Goal: Task Accomplishment & Management: Manage account settings

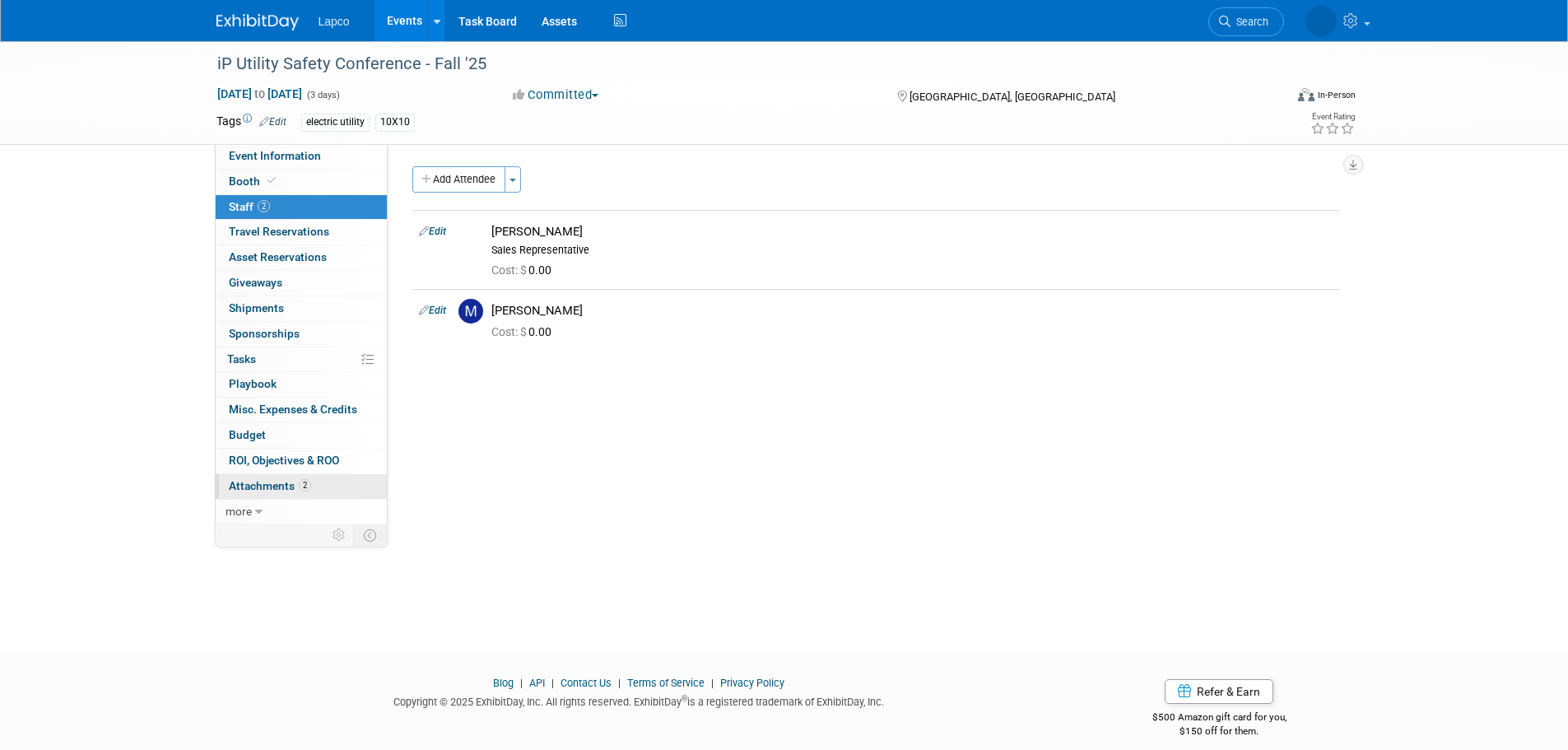
click at [295, 482] on span "Attachments 2" at bounding box center [269, 486] width 82 height 14
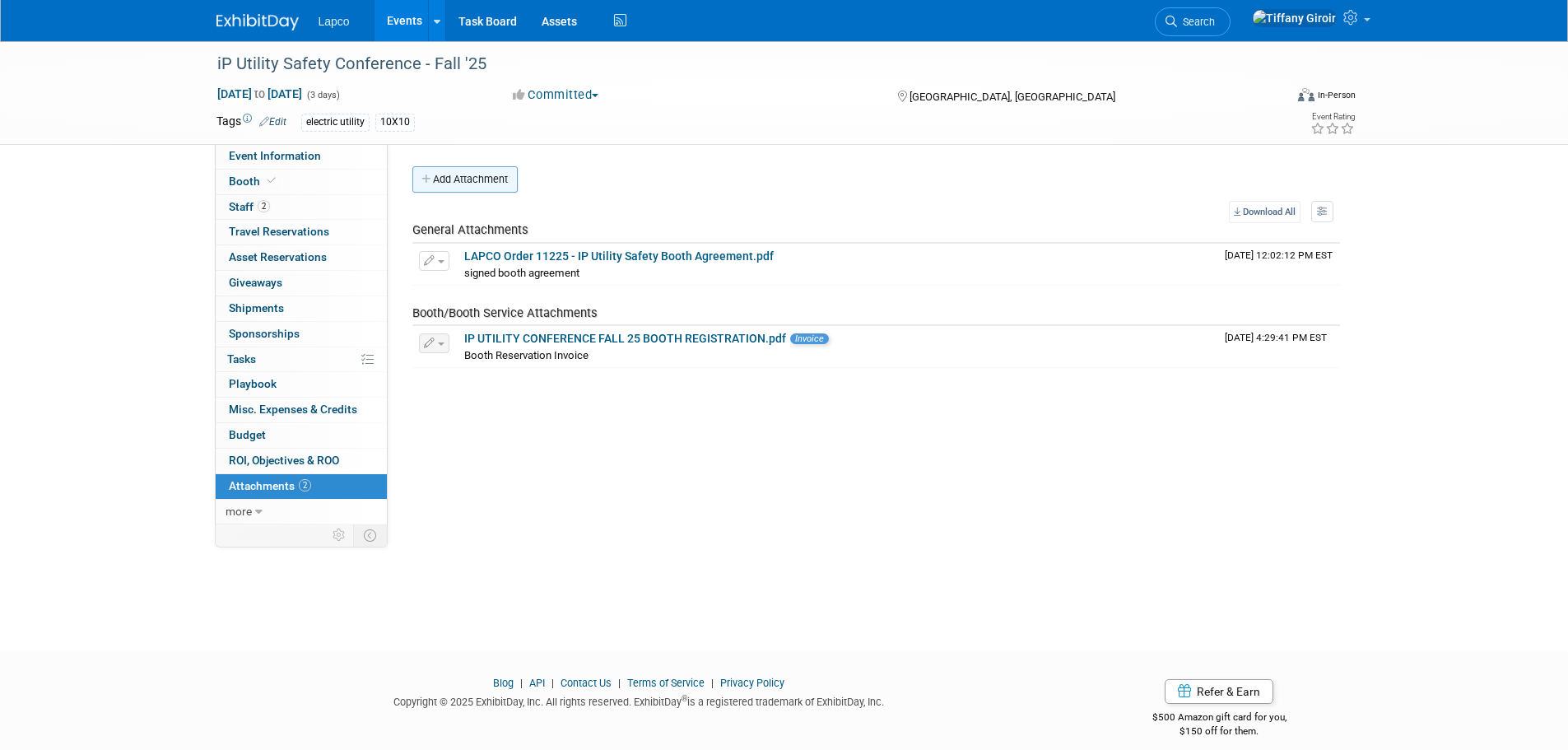
click at [463, 187] on button "Add Attachment" at bounding box center [465, 179] width 106 height 26
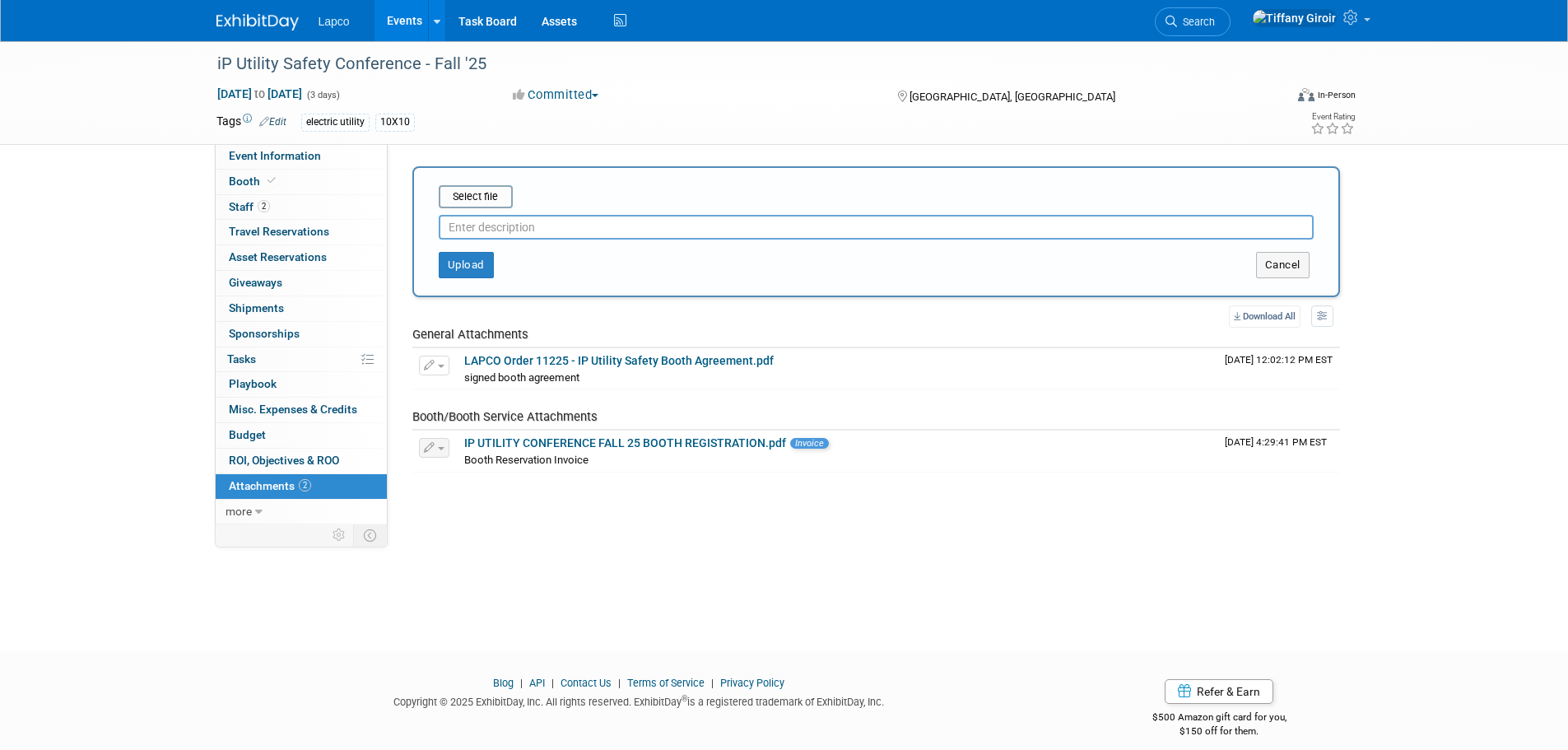
click at [485, 233] on input "text" at bounding box center [876, 227] width 875 height 24
click at [466, 195] on input "file" at bounding box center [413, 197] width 196 height 19
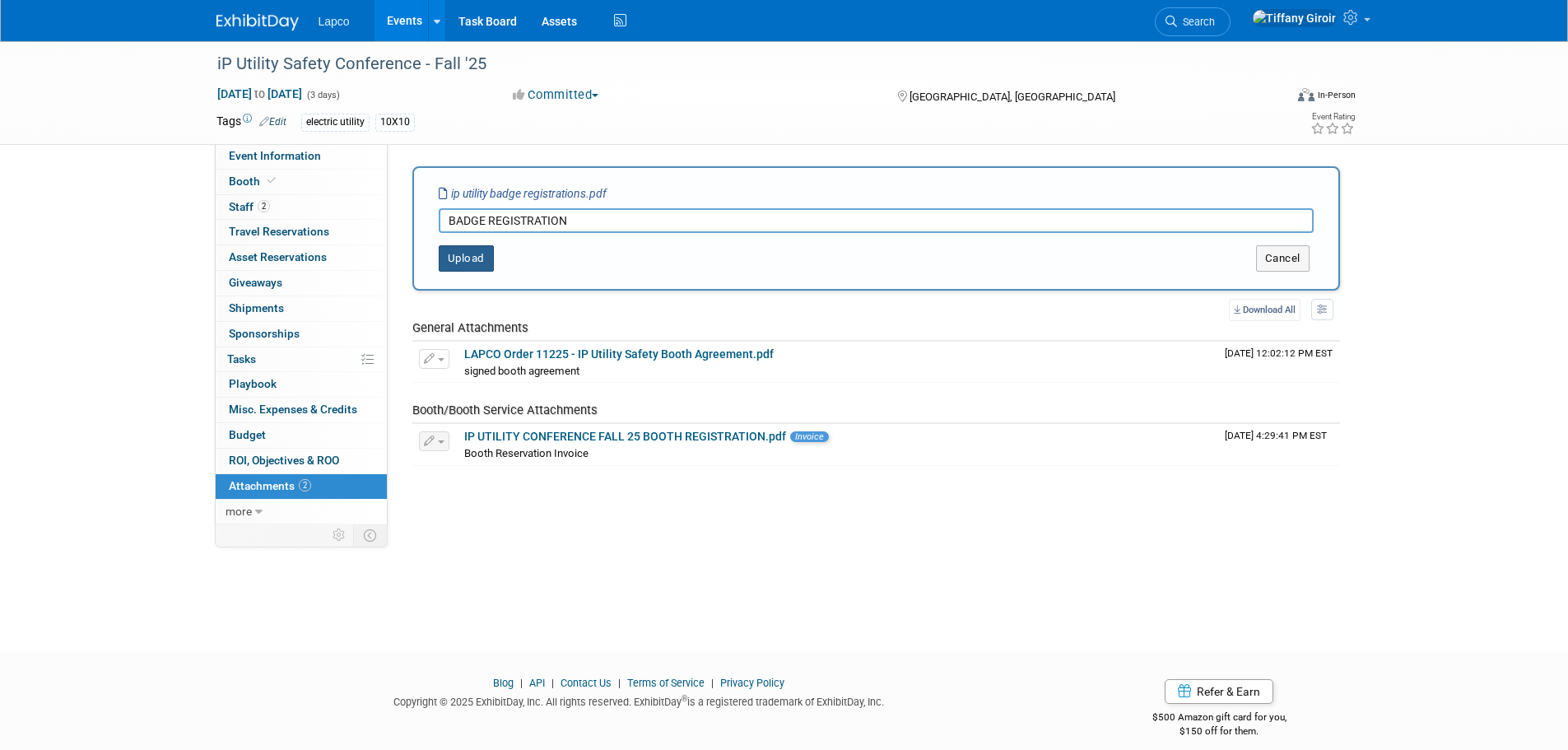
click at [466, 257] on button "Upload" at bounding box center [466, 258] width 55 height 26
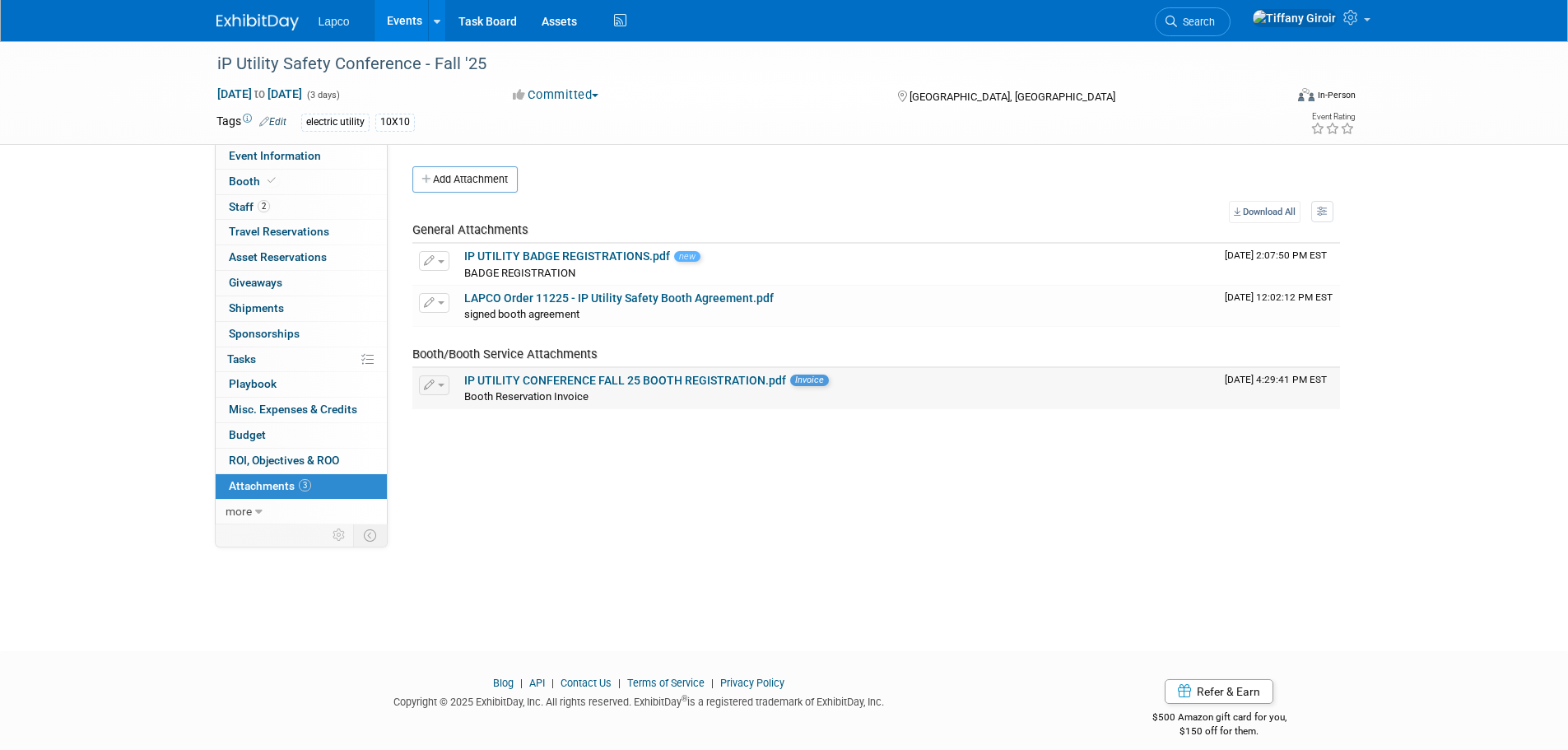
click at [661, 379] on link "IP UTILITY CONFERENCE FALL 25 BOOTH REGISTRATION.pdf" at bounding box center [625, 381] width 322 height 14
click at [683, 298] on link "LAPCO Order 11225 - IP Utility Safety Booth Agreement.pdf" at bounding box center [619, 298] width 310 height 14
click at [265, 174] on span at bounding box center [271, 180] width 15 height 13
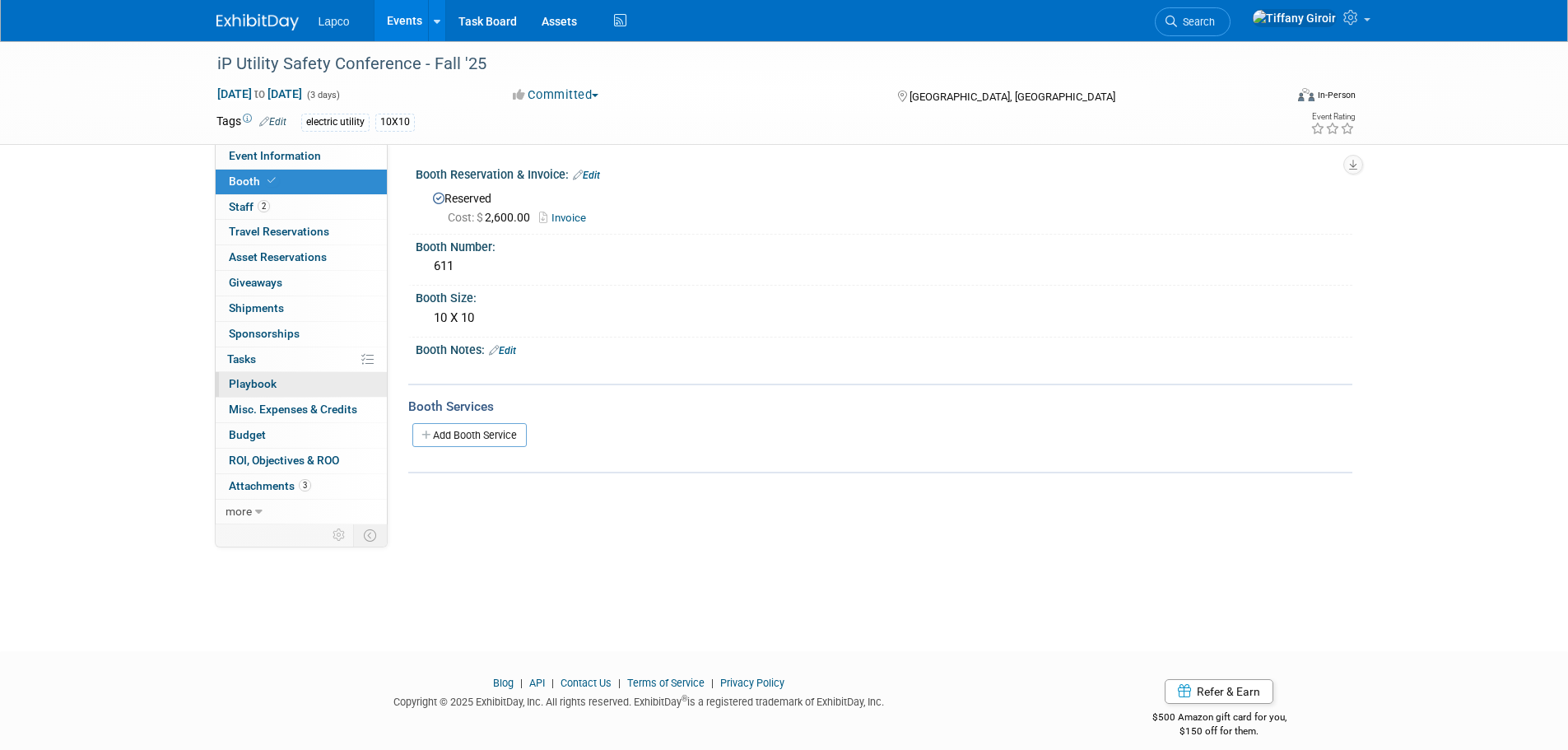
click at [299, 389] on link "0 Playbook 0" at bounding box center [301, 384] width 171 height 24
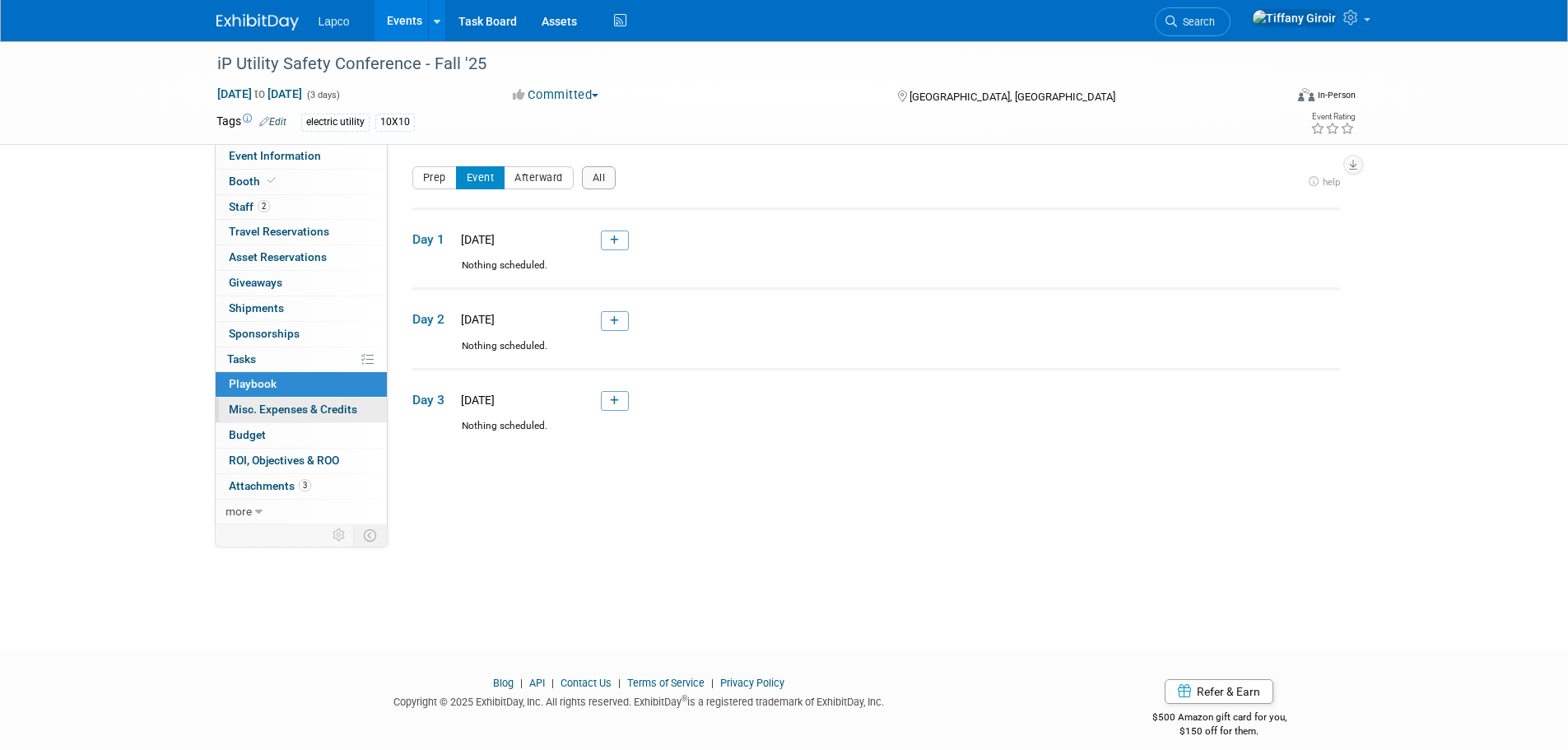
click at [298, 408] on span "Misc. Expenses & Credits 0" at bounding box center [292, 410] width 129 height 14
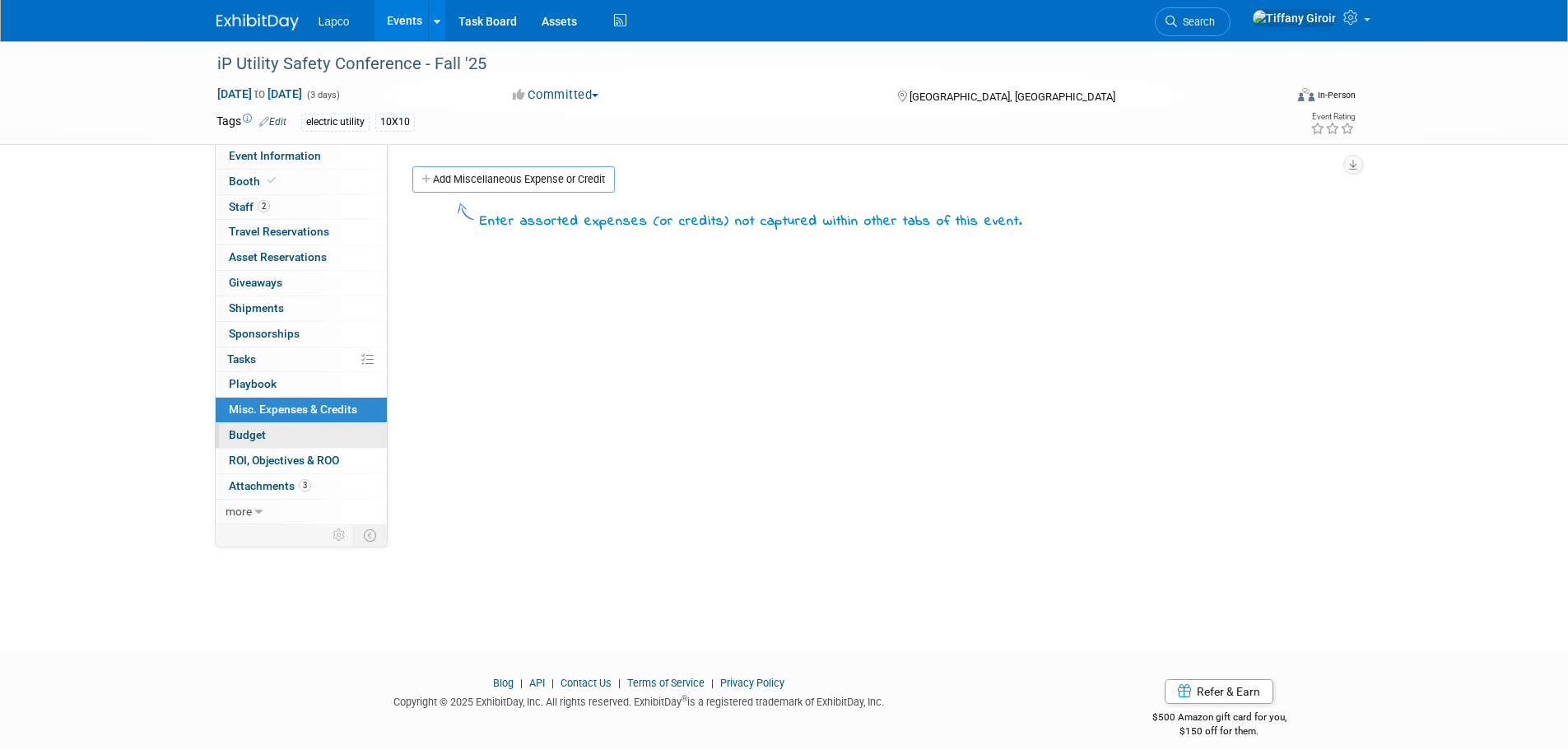
click at [292, 428] on link "Budget" at bounding box center [301, 435] width 171 height 24
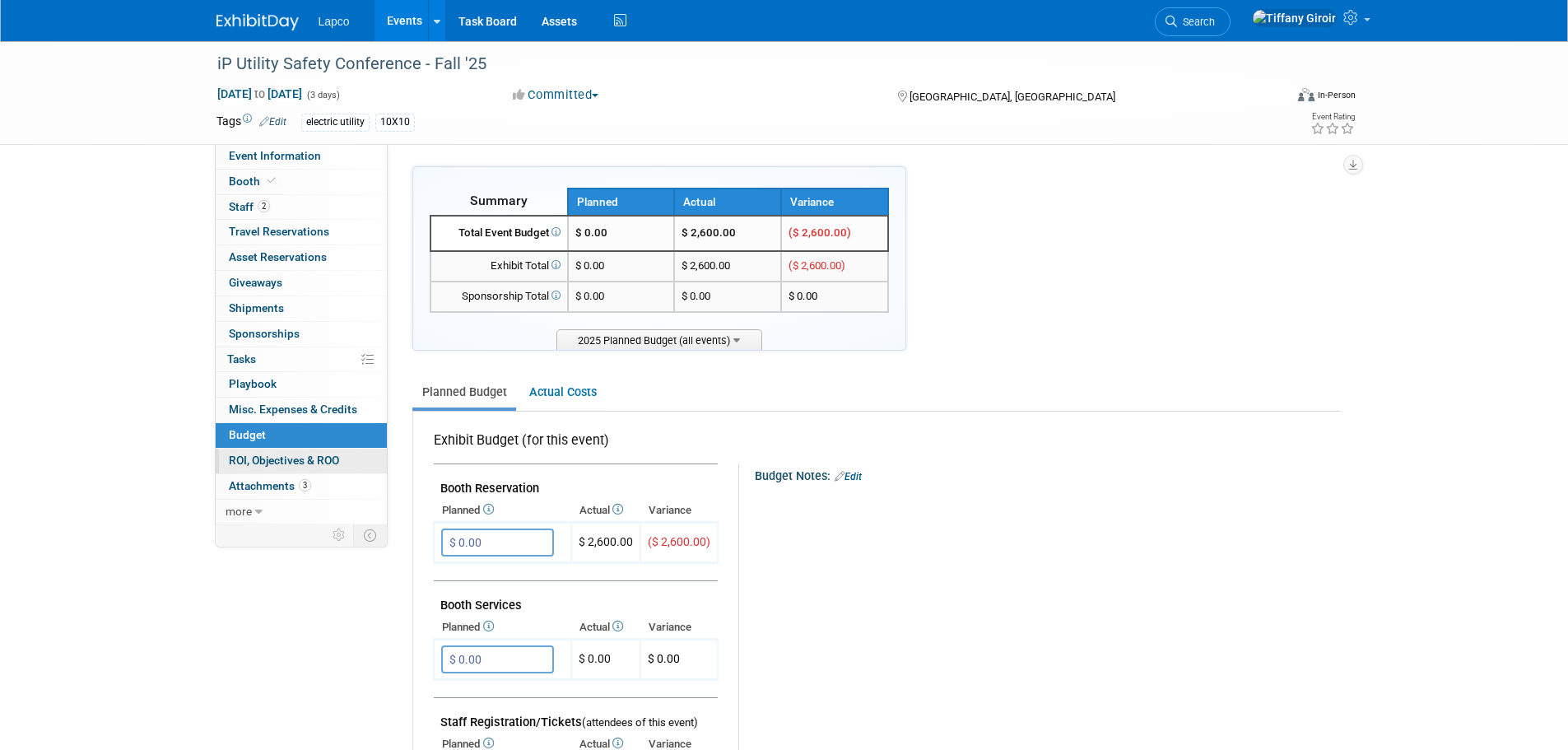
click at [288, 455] on span "ROI, Objectives & ROO 0" at bounding box center [284, 460] width 110 height 14
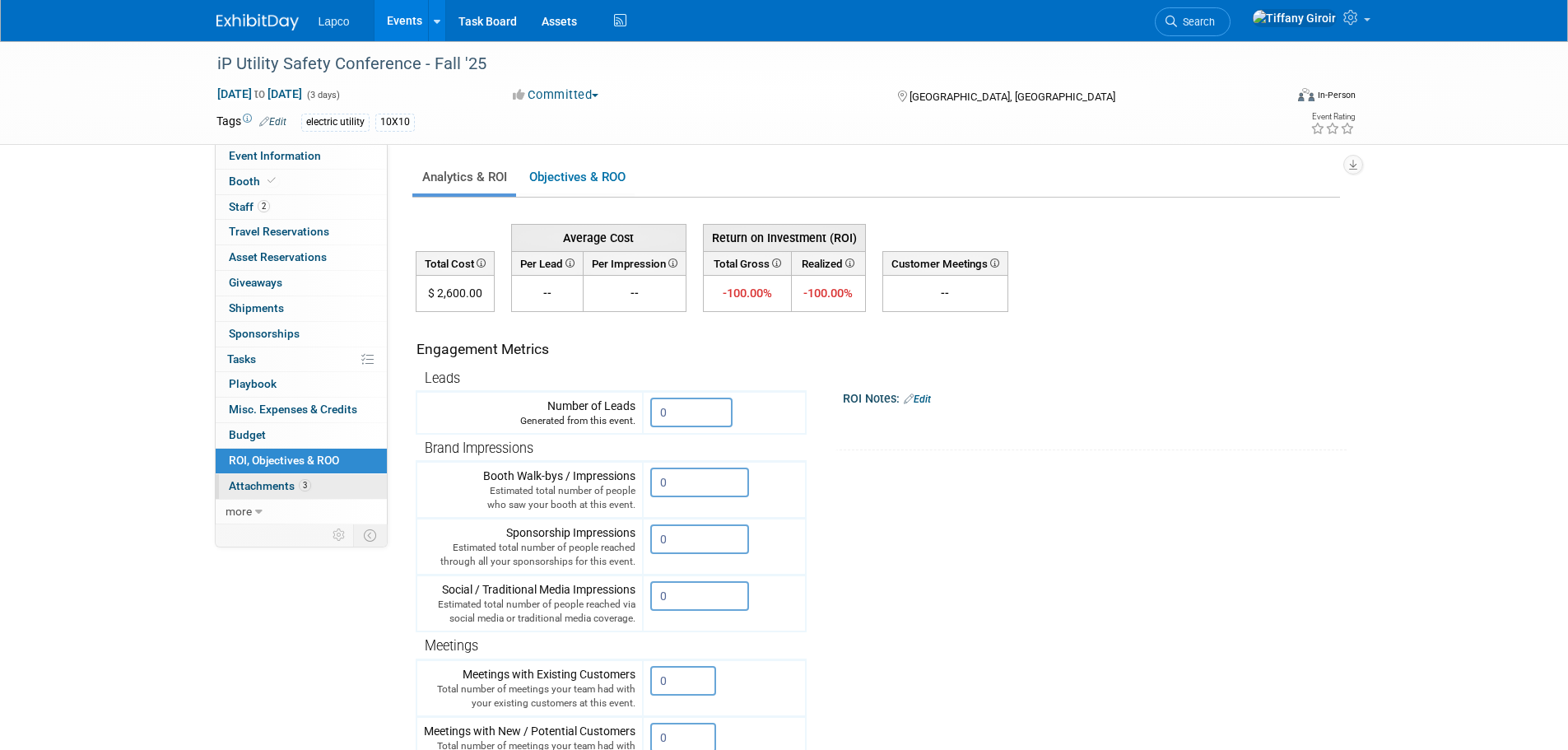
click at [285, 481] on span "Attachments 3" at bounding box center [269, 486] width 82 height 14
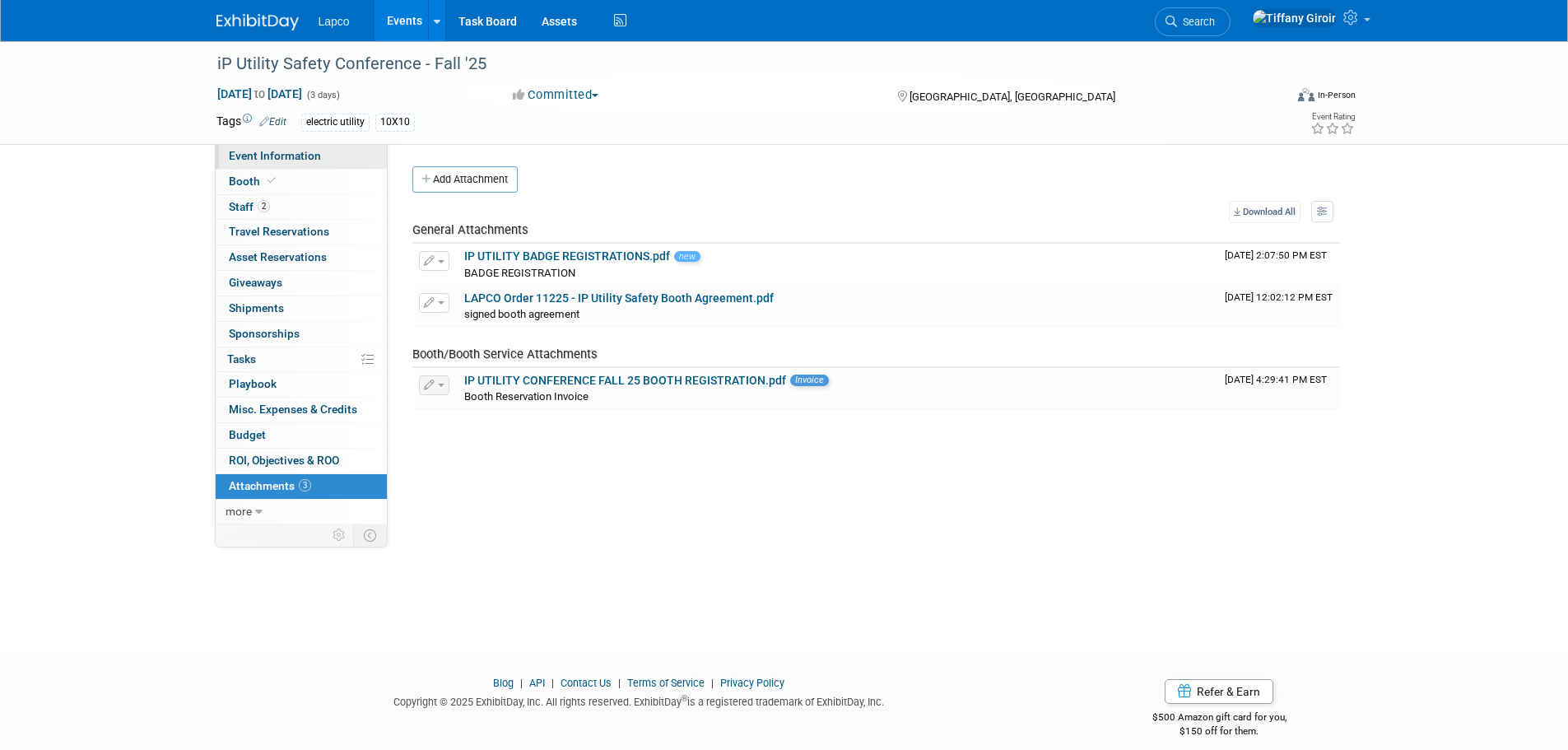
click at [314, 157] on span "Event Information" at bounding box center [274, 156] width 92 height 14
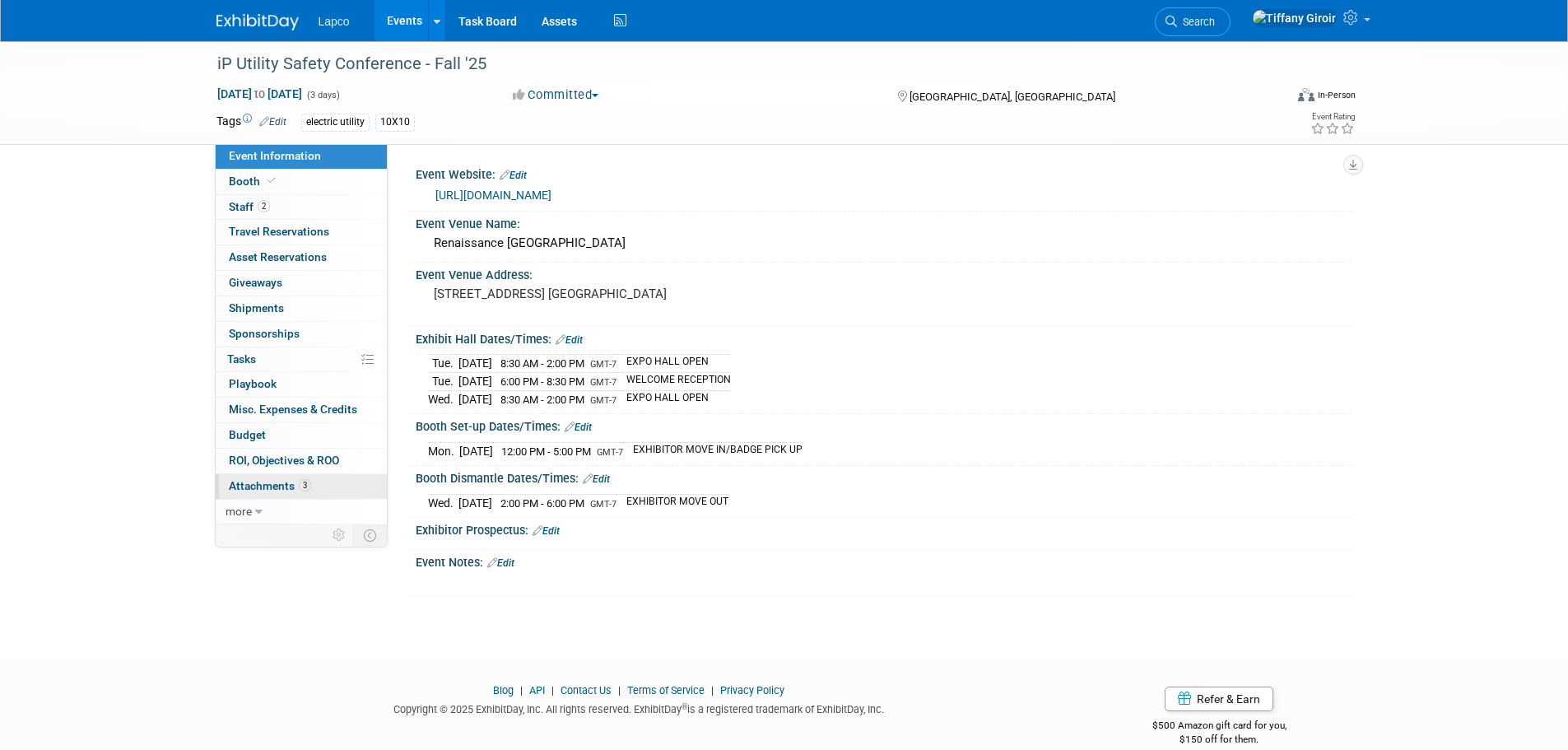
click at [256, 485] on span "Attachments 3" at bounding box center [269, 486] width 82 height 14
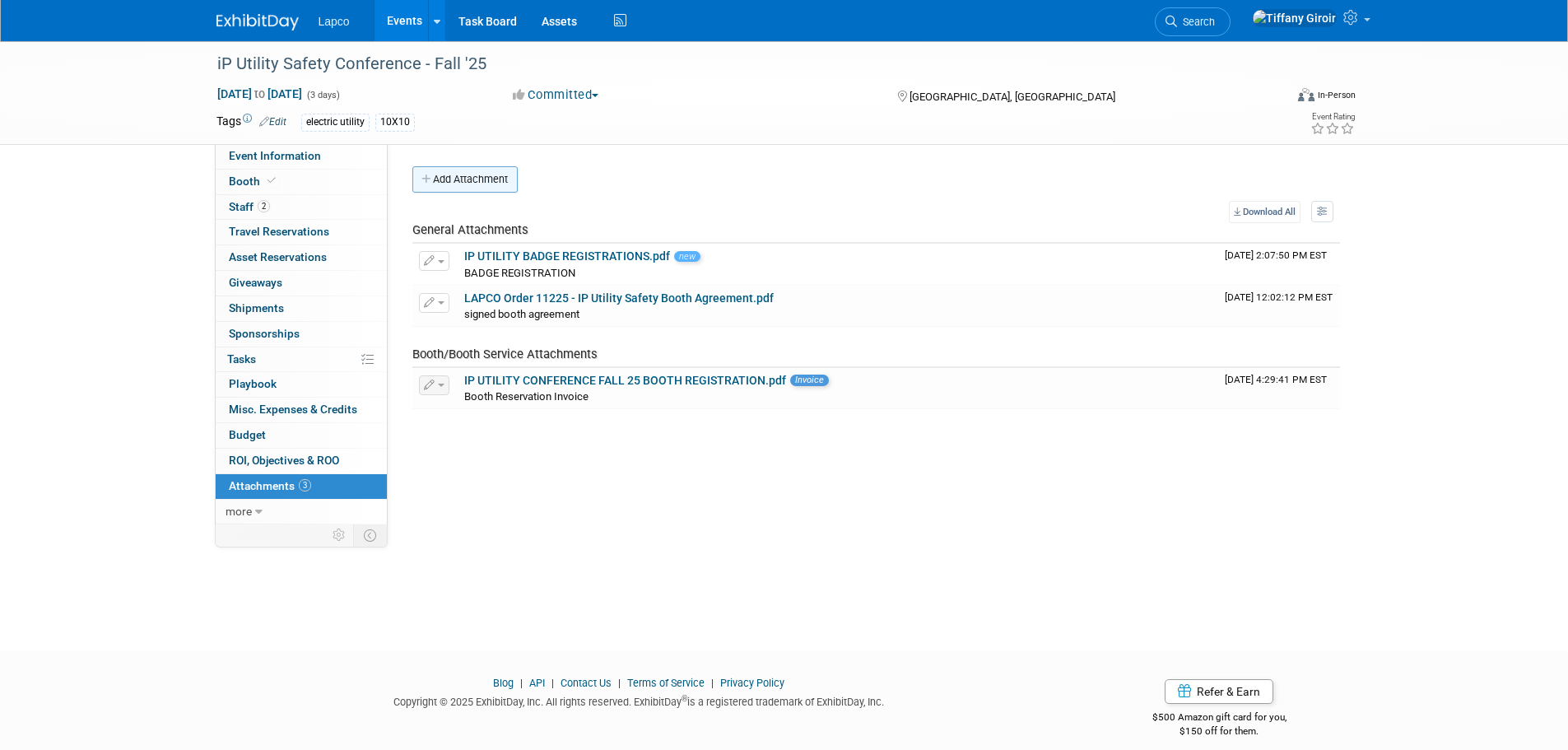
click at [431, 183] on icon "button" at bounding box center [427, 179] width 12 height 11
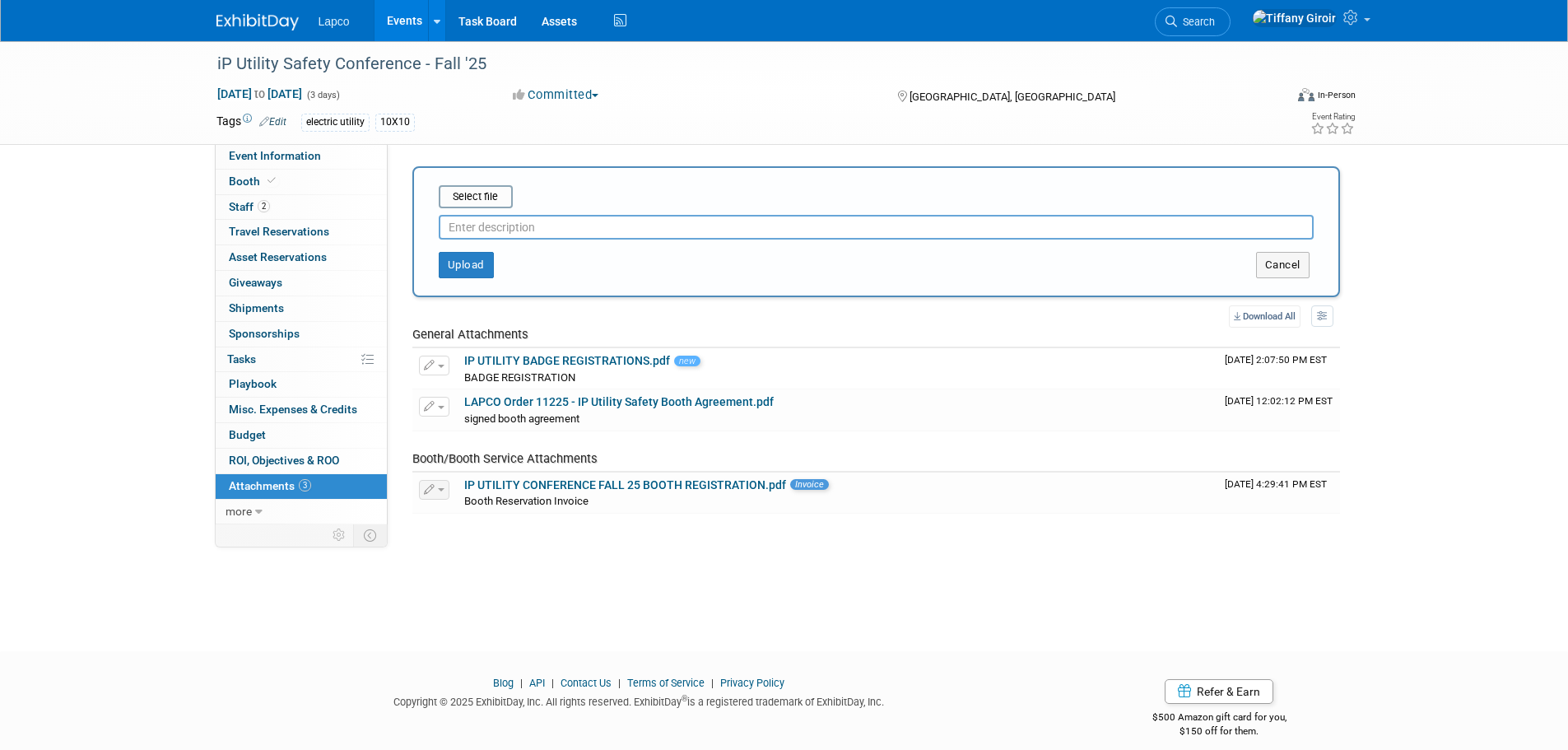
click at [522, 233] on input "text" at bounding box center [876, 227] width 875 height 24
type input "electrical order"
click at [468, 203] on input "file" at bounding box center [413, 197] width 196 height 19
type input "C:\fakepath\LAPCO-IP UTILITY SAFETY - ELECTRICAL ORDER.pdf"
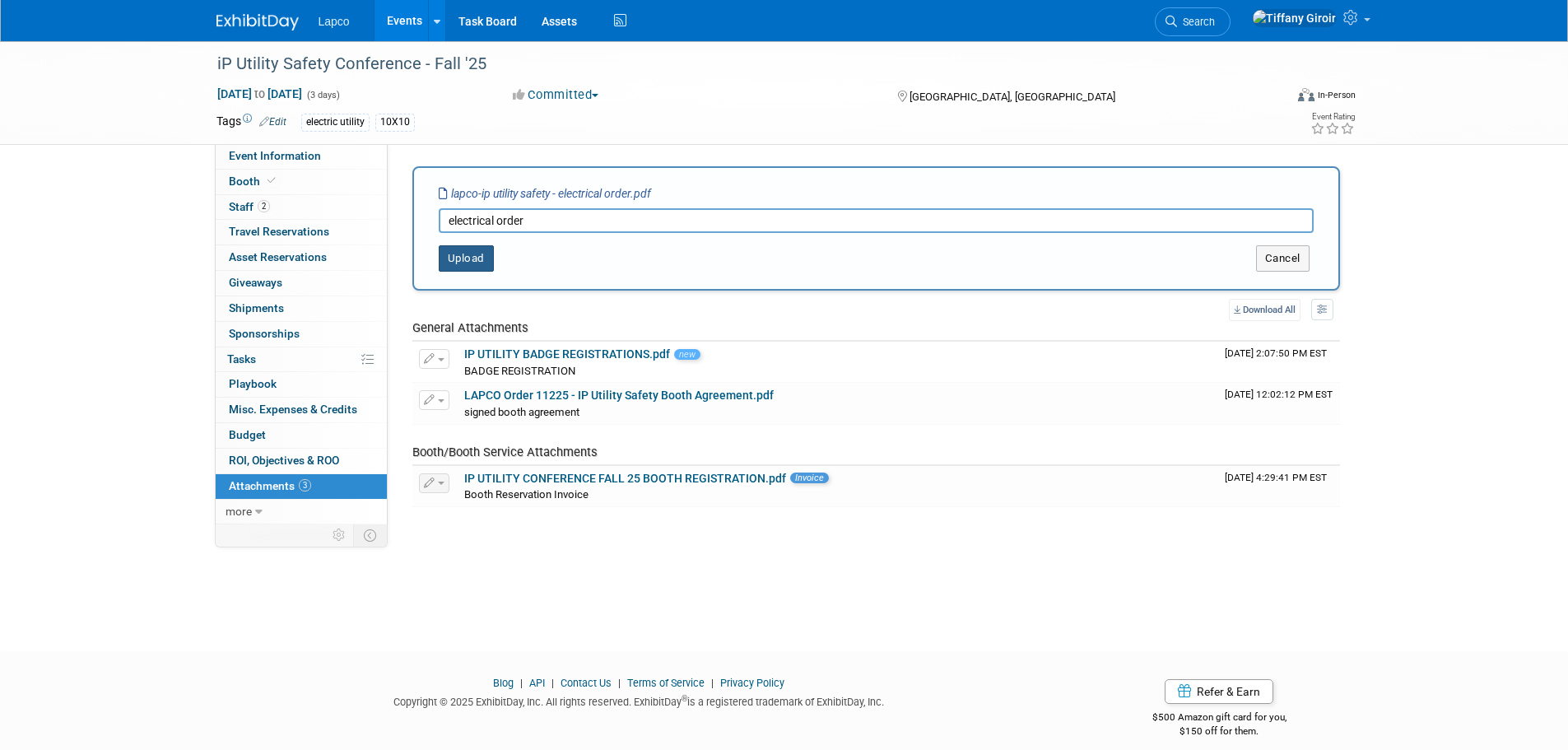
click at [472, 263] on button "Upload" at bounding box center [466, 258] width 55 height 26
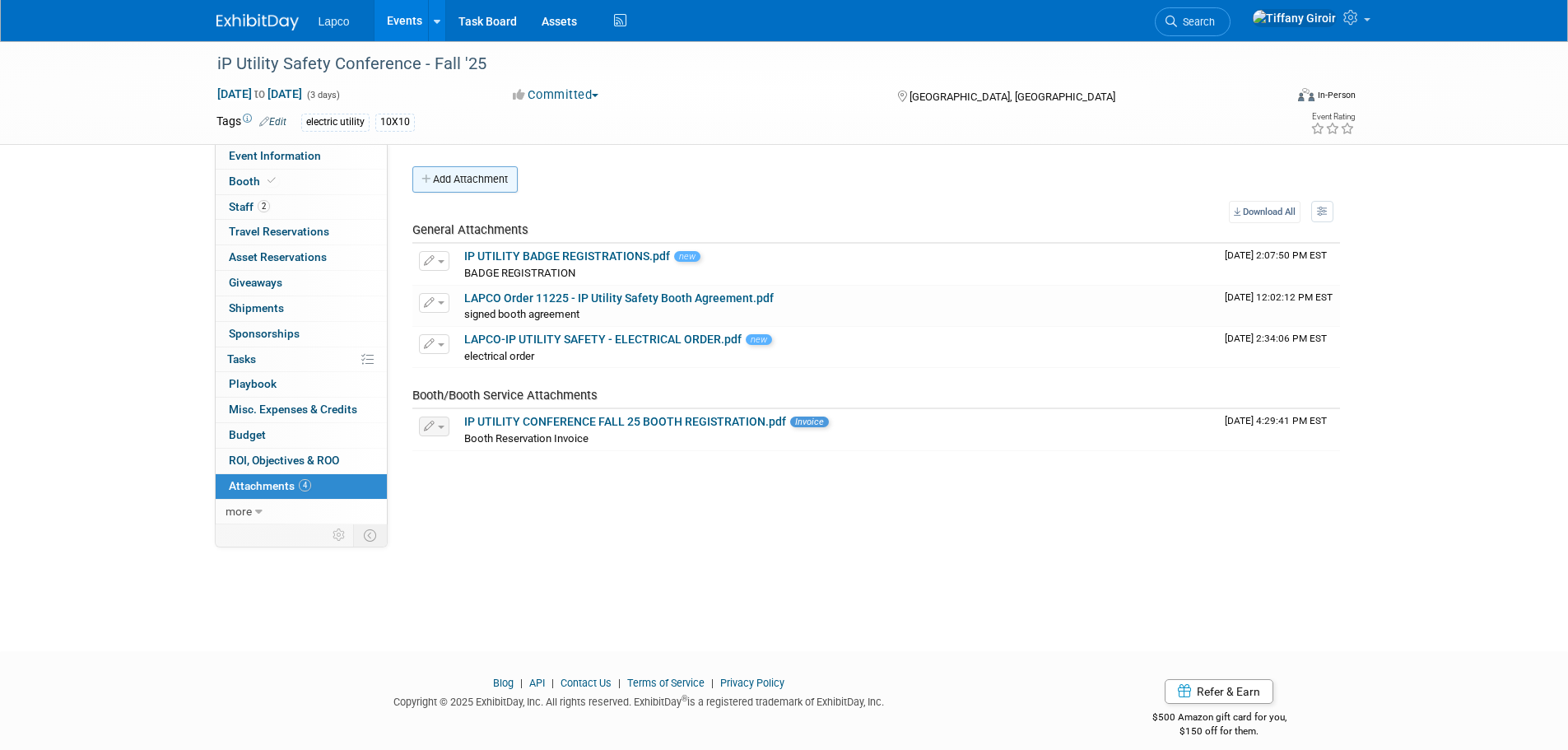
click at [479, 169] on button "Add Attachment" at bounding box center [465, 179] width 106 height 26
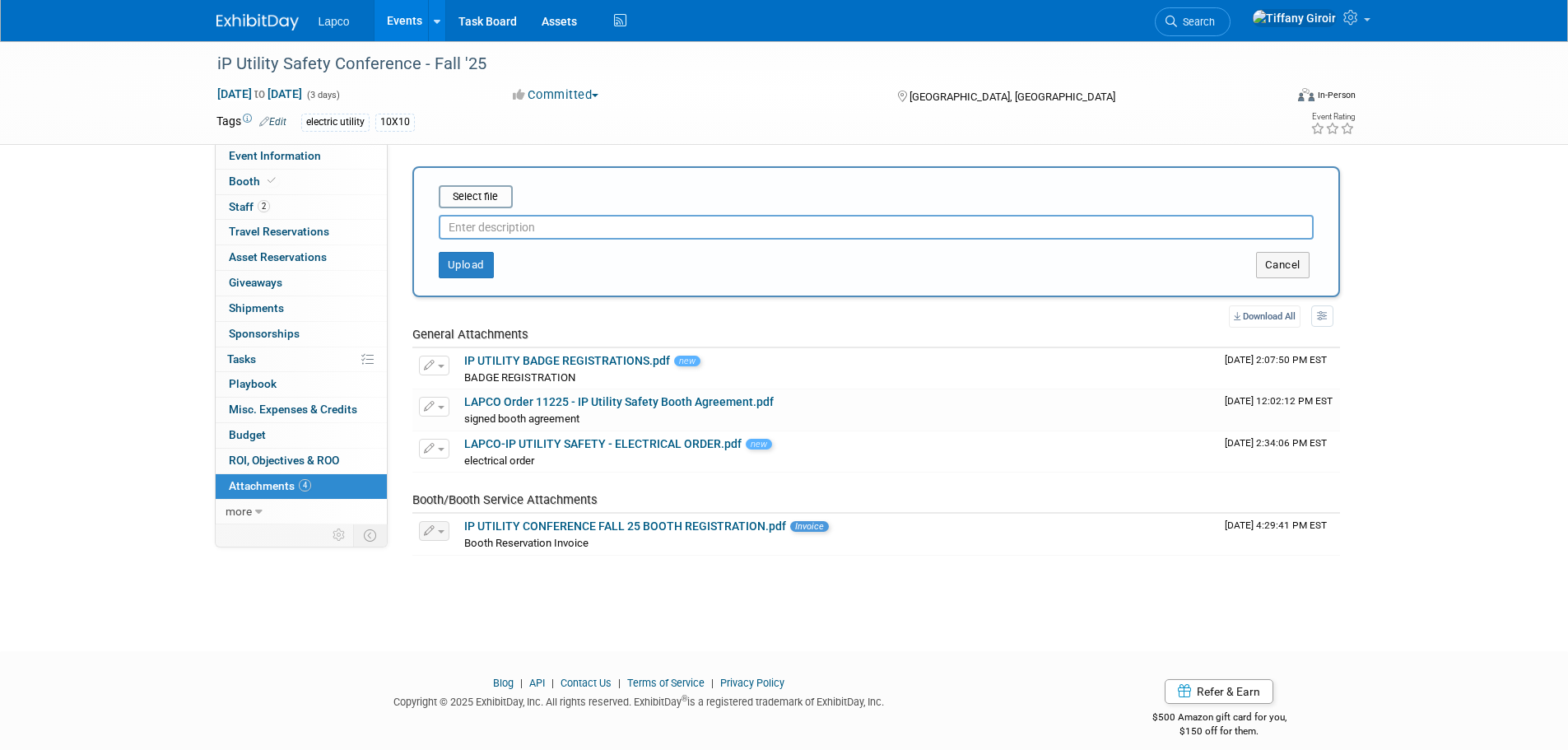
click at [507, 229] on input "text" at bounding box center [876, 227] width 875 height 24
type input "payment auth"
click at [469, 266] on button "Upload" at bounding box center [466, 265] width 55 height 26
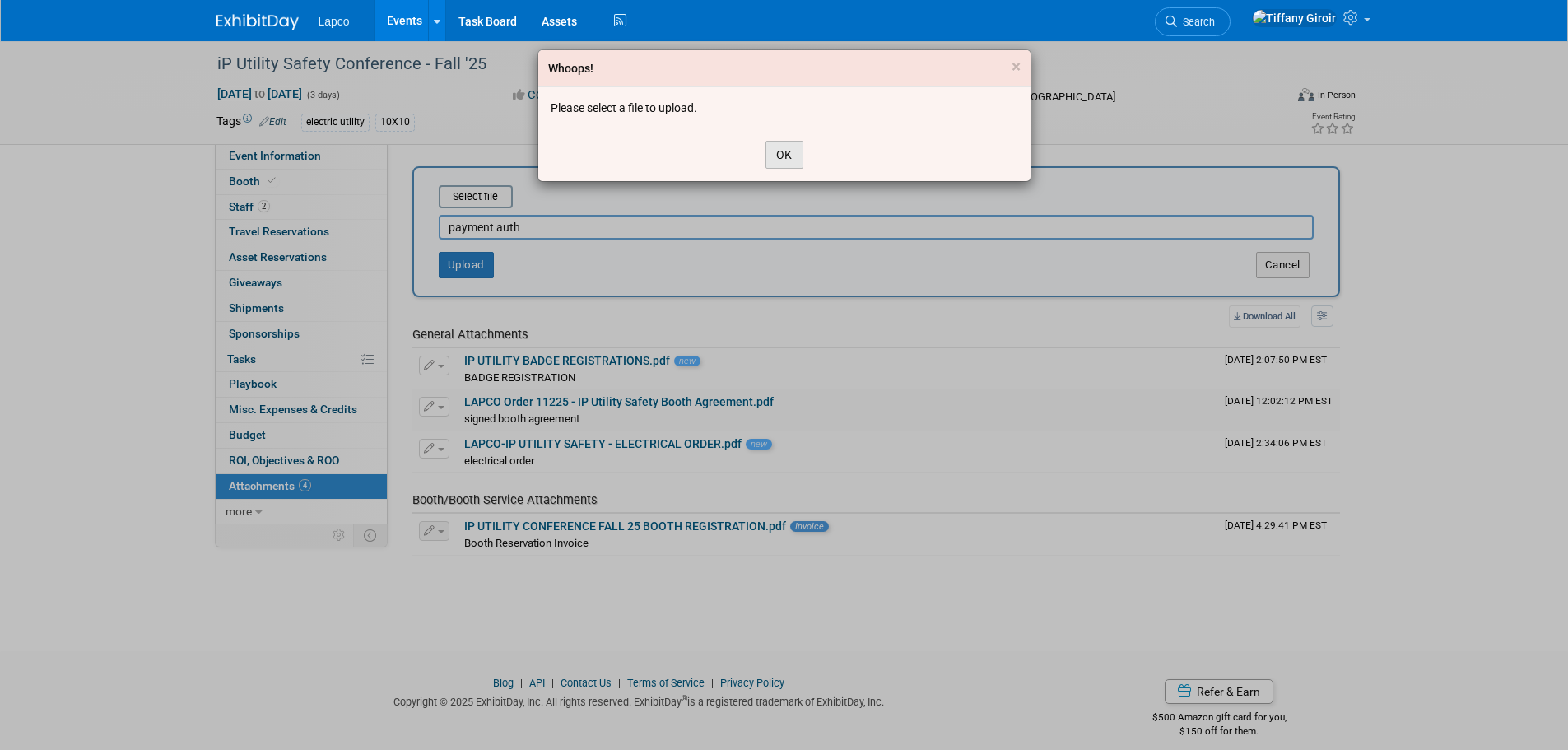
click at [775, 147] on button "OK" at bounding box center [784, 154] width 38 height 28
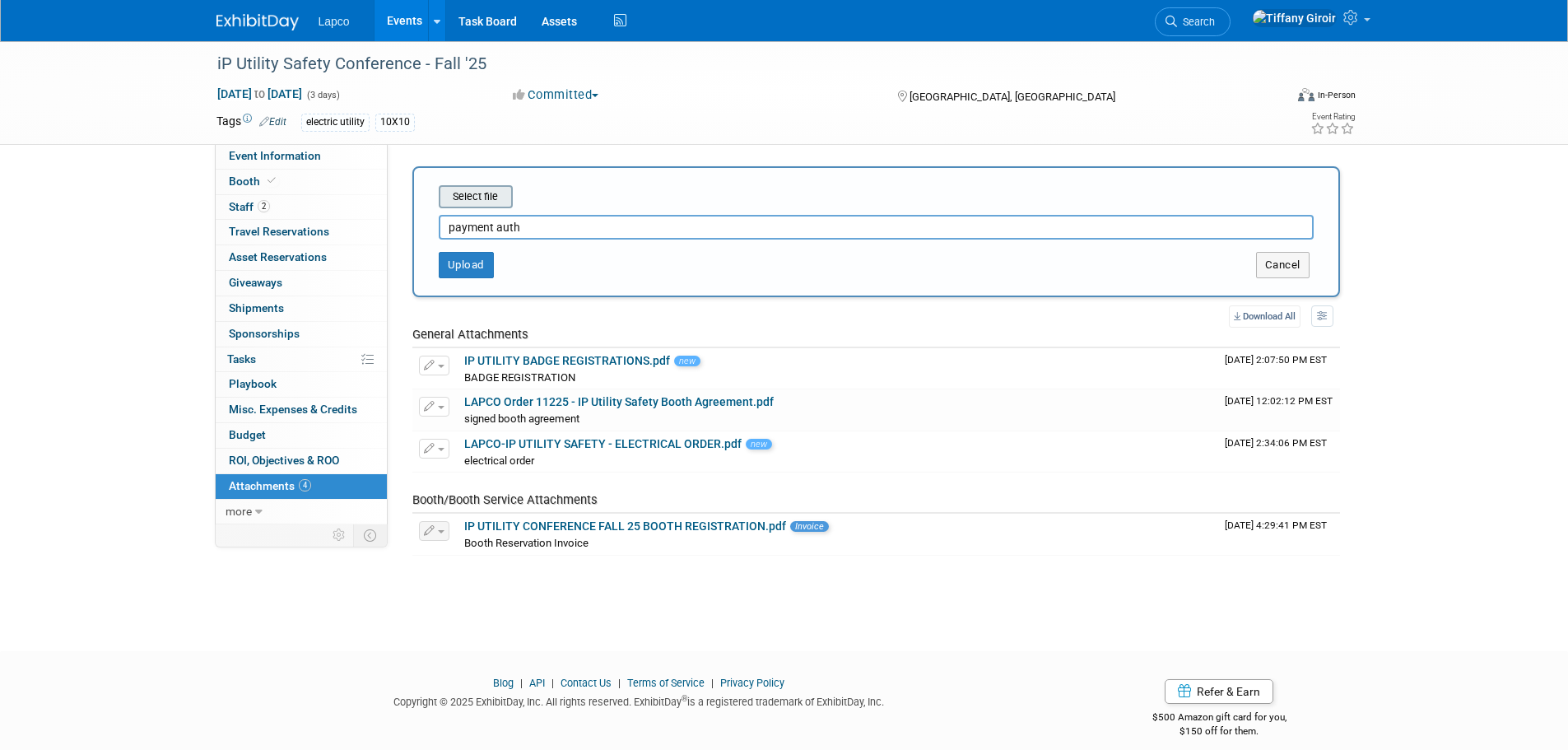
click at [499, 189] on input "file" at bounding box center [413, 197] width 196 height 19
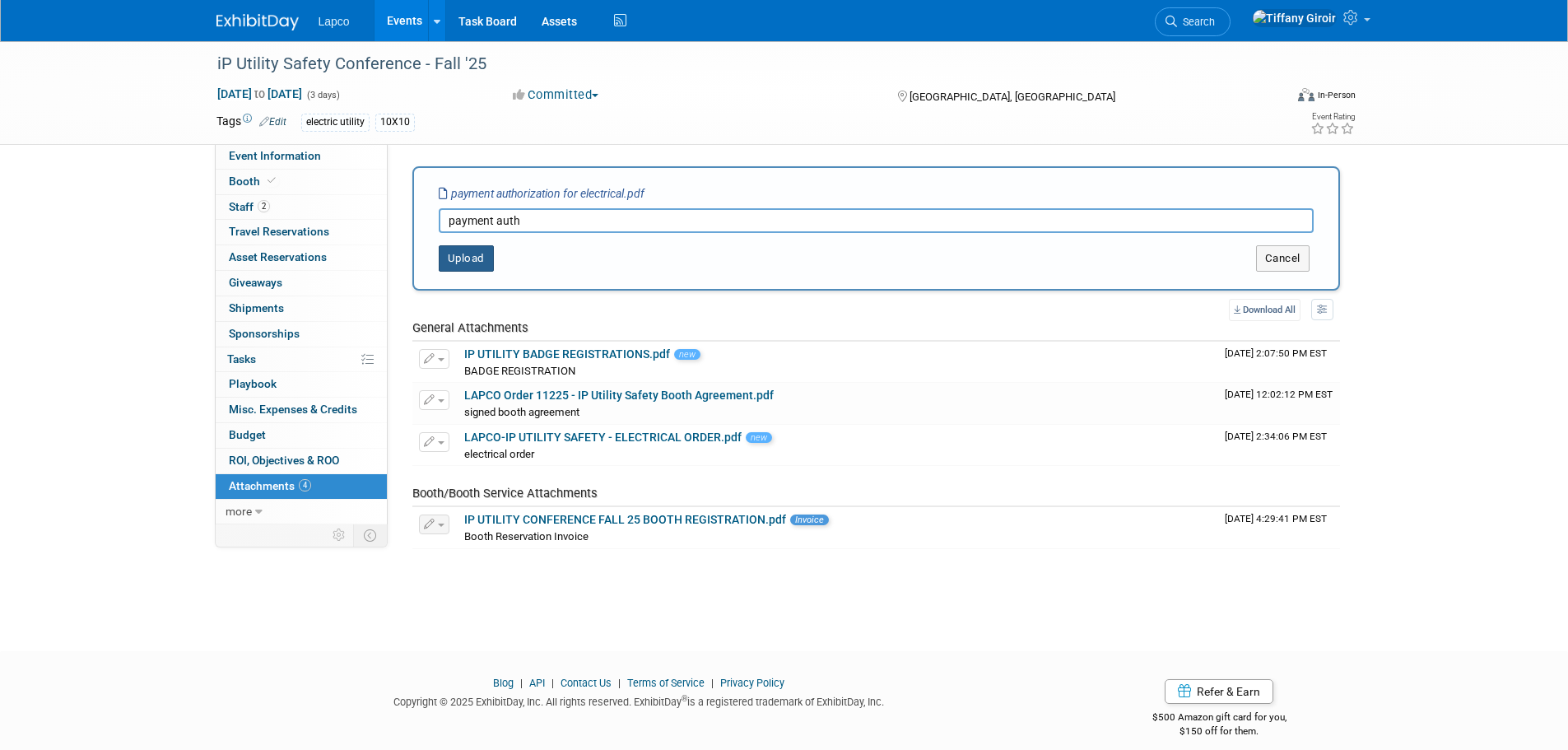
click at [475, 266] on button "Upload" at bounding box center [466, 258] width 55 height 26
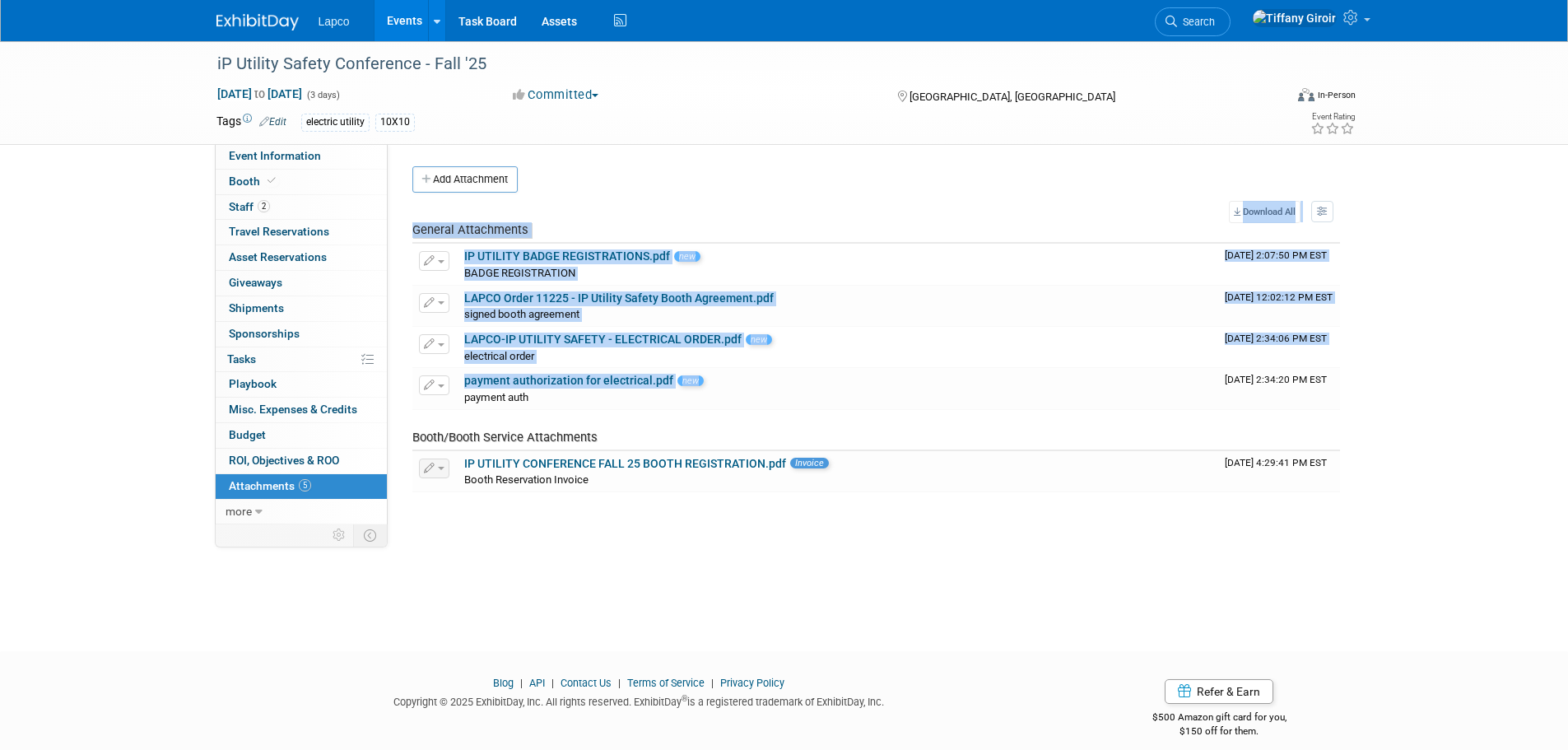
drag, startPoint x: 815, startPoint y: 388, endPoint x: 819, endPoint y: 500, distance: 112.1
click at [819, 500] on div "Event Website: Edit [URL][DOMAIN_NAME] Event Venue Name: Edit GMT-7" at bounding box center [870, 334] width 965 height 381
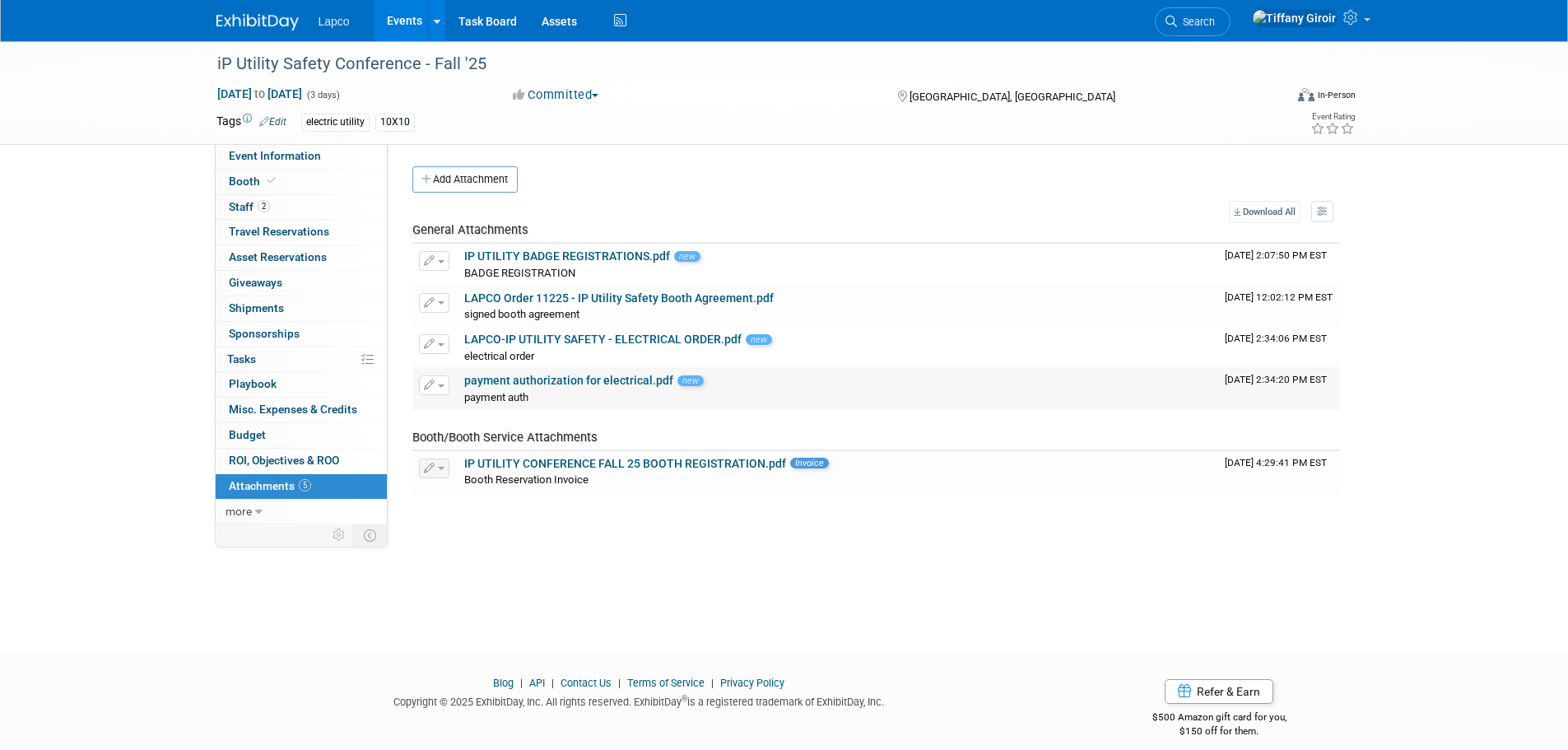
click at [907, 390] on div "payment auth payment auth X" at bounding box center [838, 396] width 748 height 16
click at [244, 203] on span "Staff 2" at bounding box center [249, 206] width 41 height 14
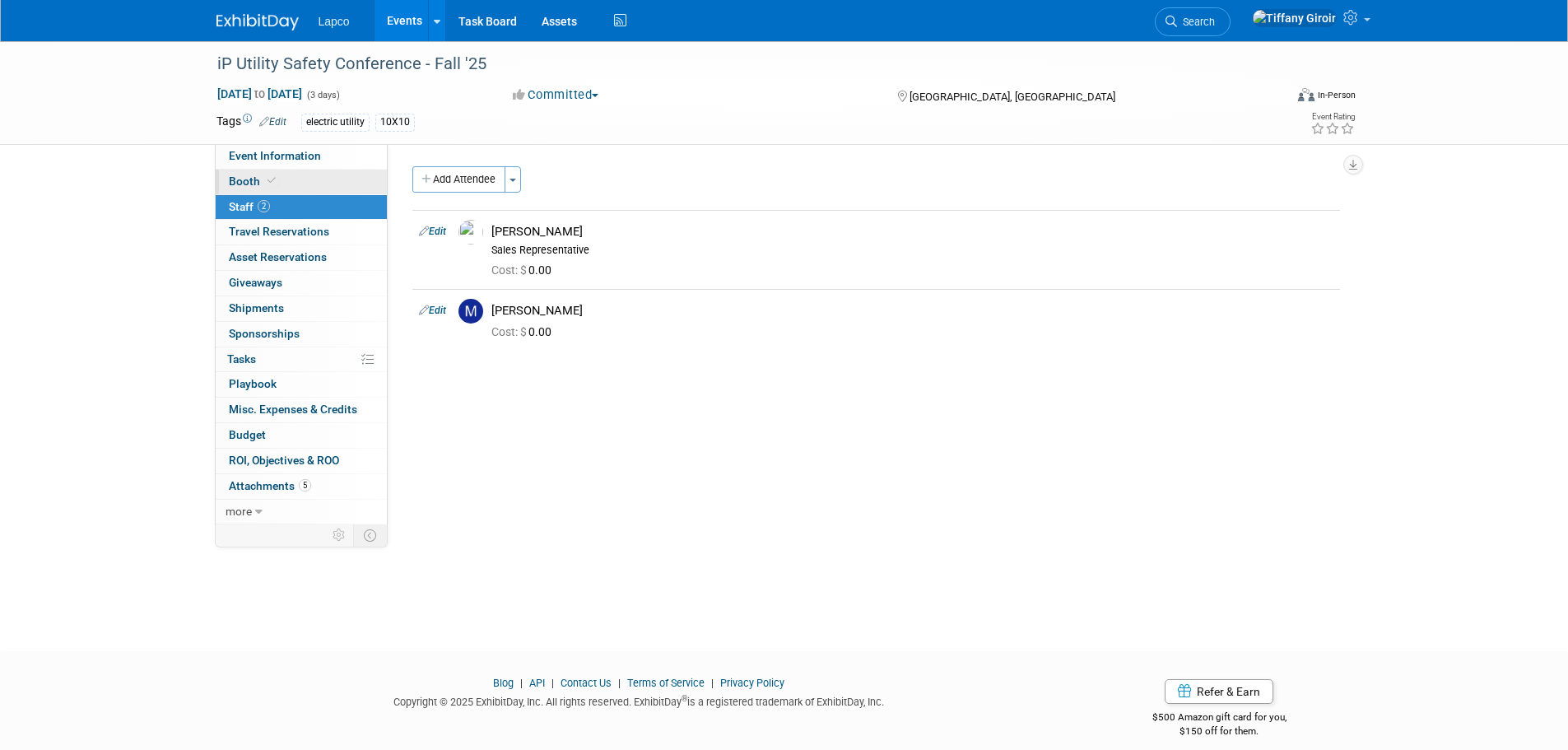
click at [261, 180] on span "Booth" at bounding box center [254, 181] width 50 height 14
